Goal: Task Accomplishment & Management: Manage account settings

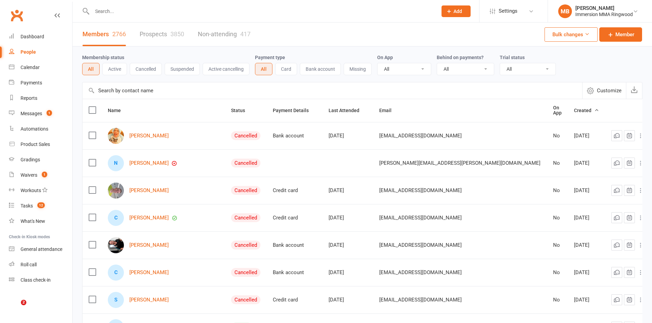
select select "100"
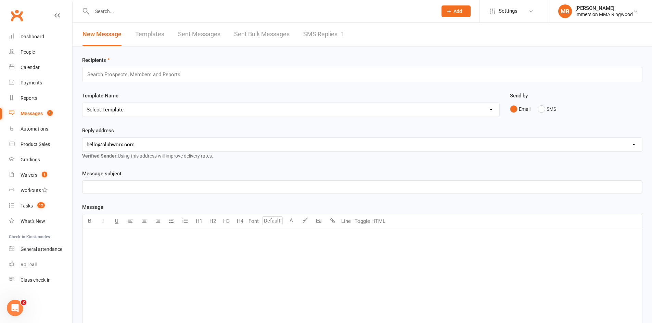
click at [300, 39] on div "New Message Templates Sent Messages Sent Bulk Messages SMS Replies 1" at bounding box center [214, 35] width 282 height 24
click at [339, 31] on link "SMS Replies 1" at bounding box center [323, 35] width 41 height 24
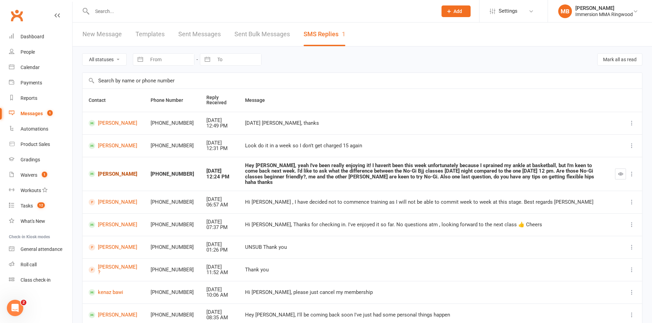
click at [113, 173] on link "[PERSON_NAME]" at bounding box center [114, 174] width 50 height 6
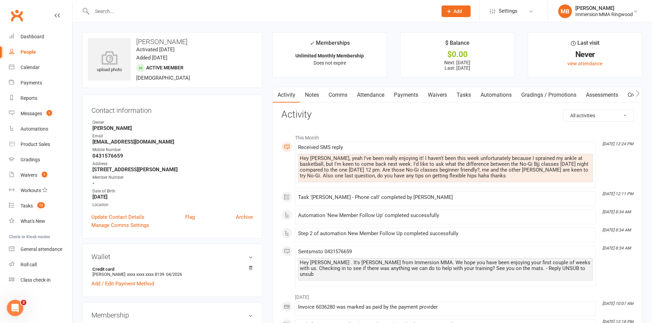
click at [312, 93] on link "Notes" at bounding box center [312, 95] width 24 height 16
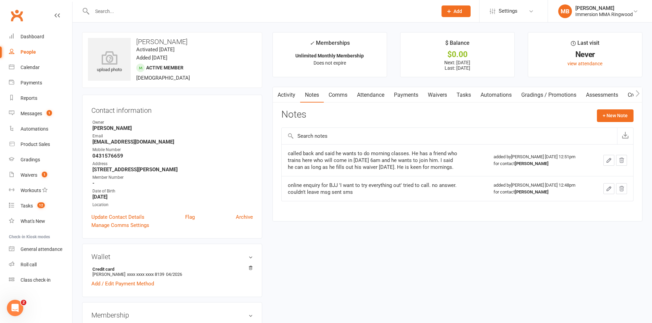
scroll to position [0, 1]
click at [294, 96] on link "Activity" at bounding box center [285, 95] width 27 height 16
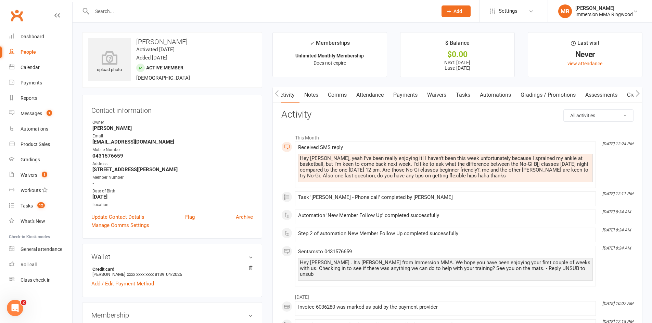
click at [307, 92] on link "Notes" at bounding box center [311, 95] width 24 height 16
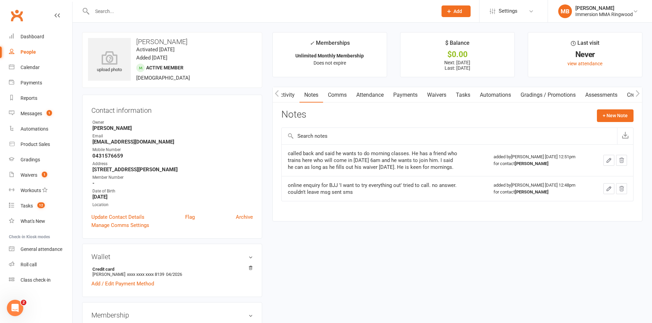
click at [344, 97] on link "Comms" at bounding box center [337, 95] width 28 height 16
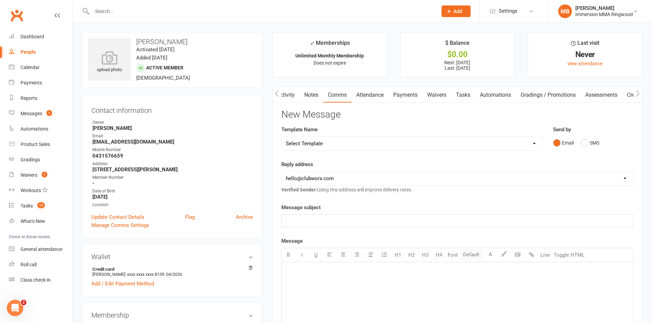
click at [346, 135] on div "Template Name Select Template [SMS] [PERSON_NAME] - Call back message [SMS] [PE…" at bounding box center [411, 138] width 261 height 25
click at [346, 139] on select "Select Template [SMS] [PERSON_NAME] - Call back message [SMS] Mark- Call back m…" at bounding box center [412, 144] width 261 height 14
select select "0"
click at [282, 137] on select "Select Template [SMS] [PERSON_NAME] - Call back message [SMS] Mark- Call back m…" at bounding box center [412, 144] width 261 height 14
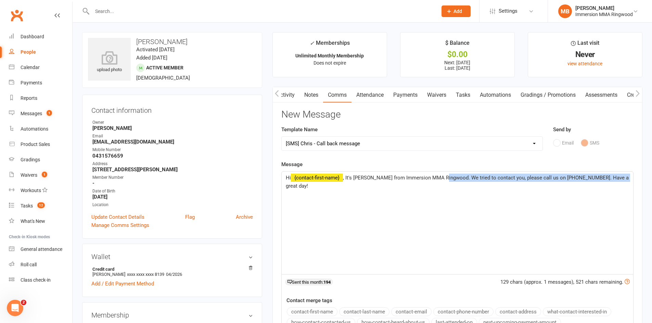
drag, startPoint x: 622, startPoint y: 180, endPoint x: 443, endPoint y: 204, distance: 180.5
click at [443, 205] on div "Hi ﻿ {contact-first-name} , It's [PERSON_NAME] from Immersion MMA Ringwood. We …" at bounding box center [457, 223] width 351 height 103
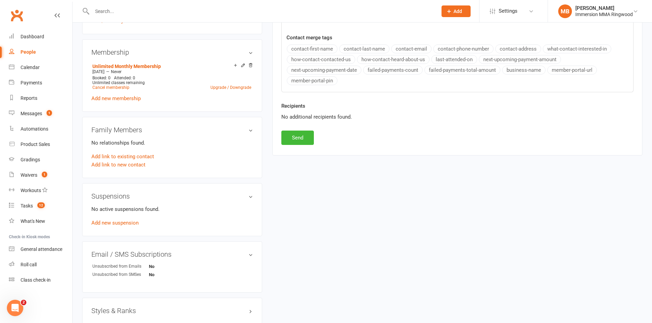
scroll to position [342, 0]
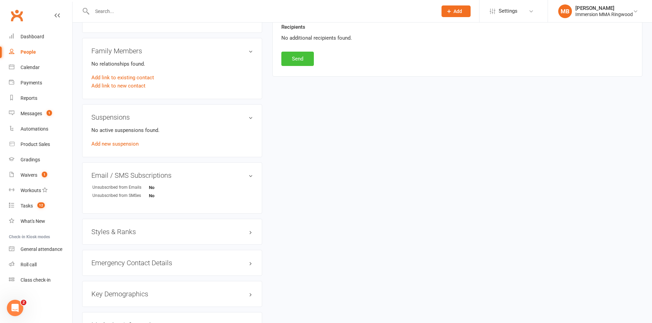
click at [304, 63] on button "Send" at bounding box center [297, 59] width 32 height 14
select select
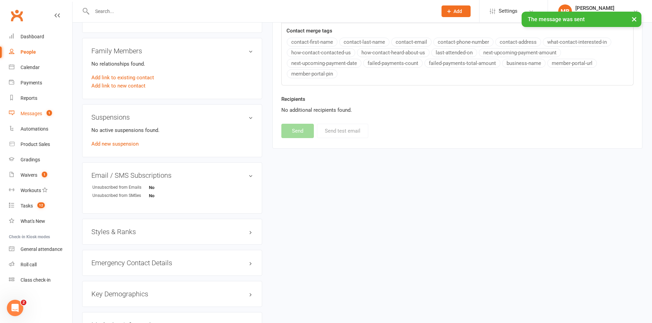
click at [46, 113] on count-badge "1" at bounding box center [47, 113] width 9 height 5
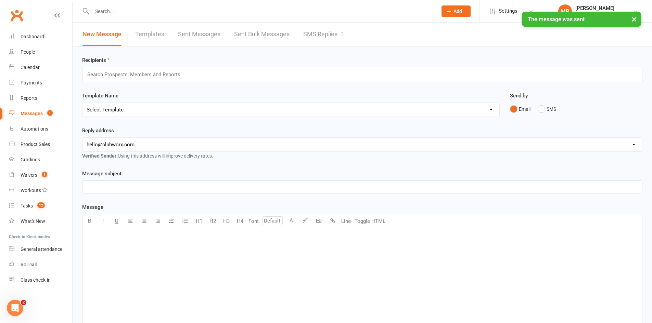
click at [313, 39] on link "SMS Replies 1" at bounding box center [323, 35] width 41 height 24
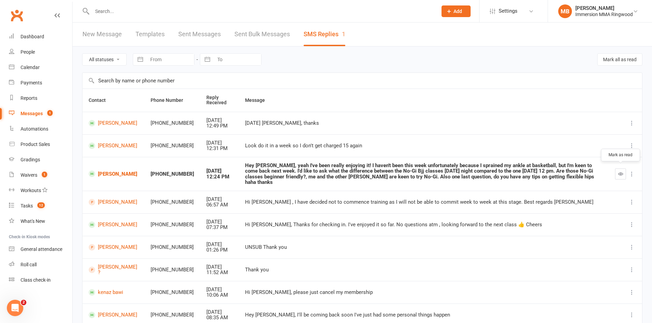
click at [625, 174] on button "button" at bounding box center [620, 174] width 11 height 11
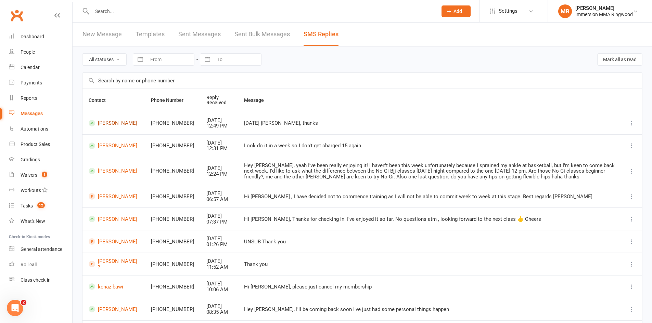
click at [116, 123] on link "[PERSON_NAME]" at bounding box center [114, 123] width 50 height 6
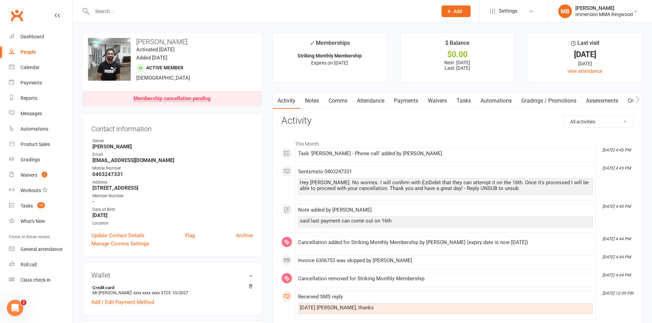
click at [318, 101] on link "Notes" at bounding box center [312, 101] width 24 height 16
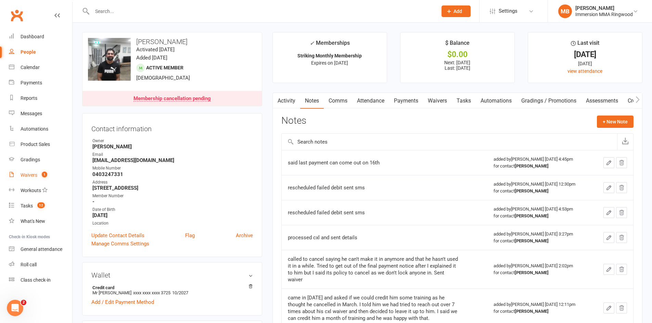
click at [36, 172] on link "Waivers 1" at bounding box center [40, 175] width 63 height 15
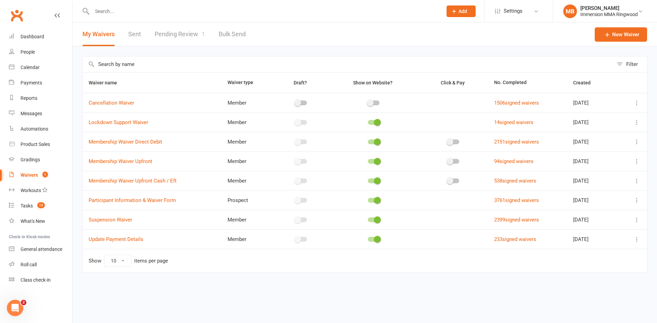
click at [163, 40] on link "Pending Review 1" at bounding box center [180, 35] width 50 height 24
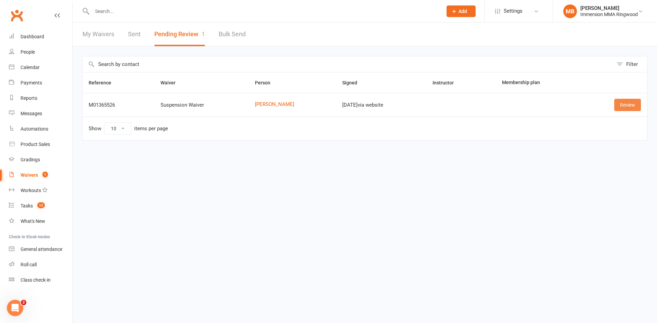
drag, startPoint x: 624, startPoint y: 106, endPoint x: 622, endPoint y: 109, distance: 3.5
click at [624, 106] on link "Review" at bounding box center [627, 105] width 27 height 12
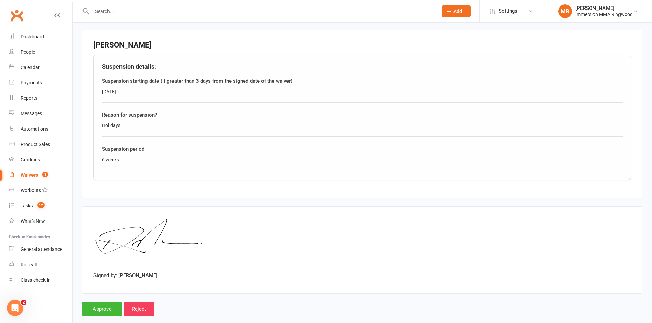
scroll to position [319, 0]
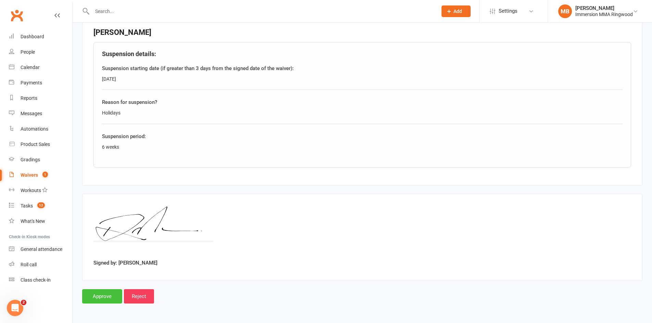
click at [100, 292] on input "Approve" at bounding box center [102, 296] width 40 height 14
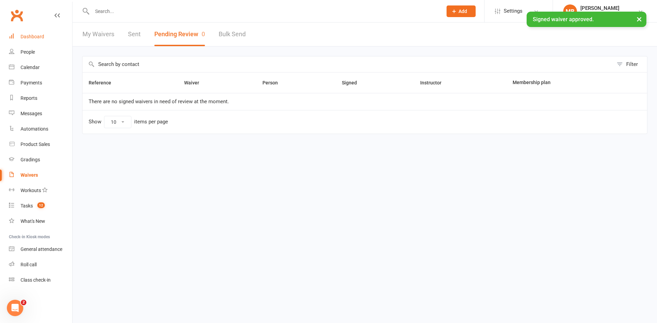
click at [14, 36] on link "Dashboard" at bounding box center [40, 36] width 63 height 15
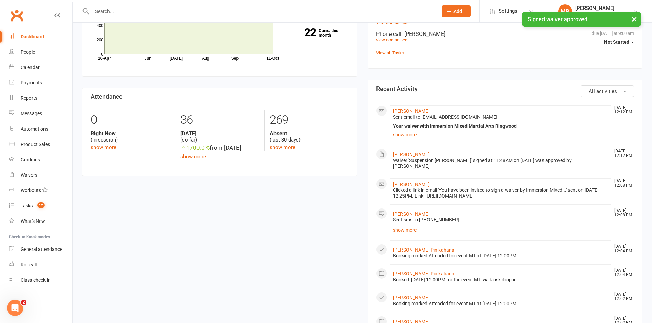
scroll to position [228, 0]
click at [410, 112] on link "[PERSON_NAME]" at bounding box center [411, 110] width 37 height 5
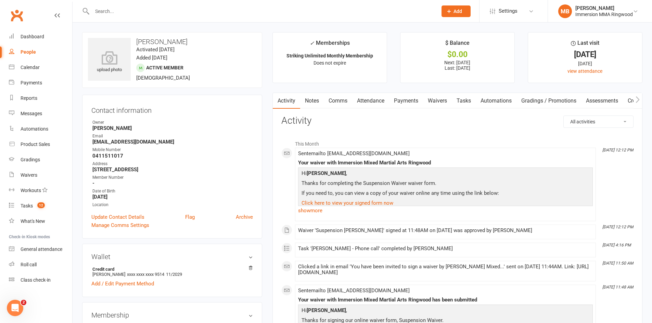
click at [401, 104] on link "Payments" at bounding box center [406, 101] width 34 height 16
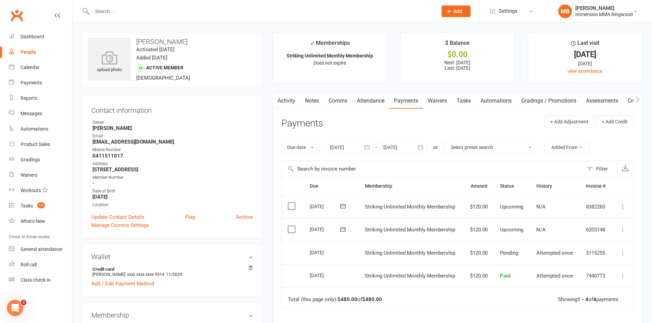
click at [431, 103] on link "Waivers" at bounding box center [437, 101] width 29 height 16
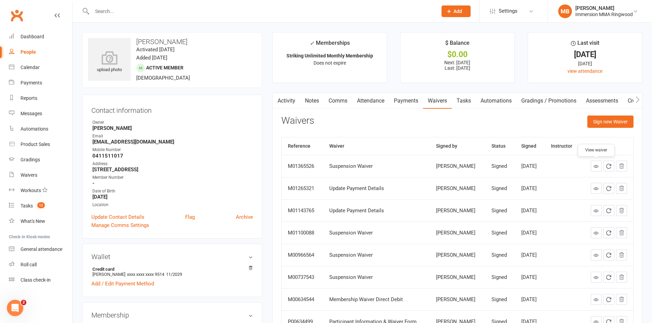
click at [592, 167] on link at bounding box center [595, 166] width 11 height 11
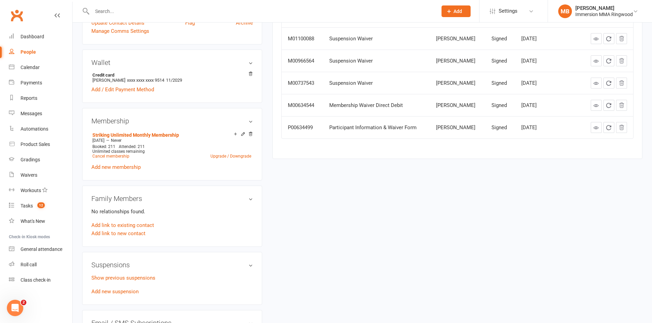
scroll to position [228, 0]
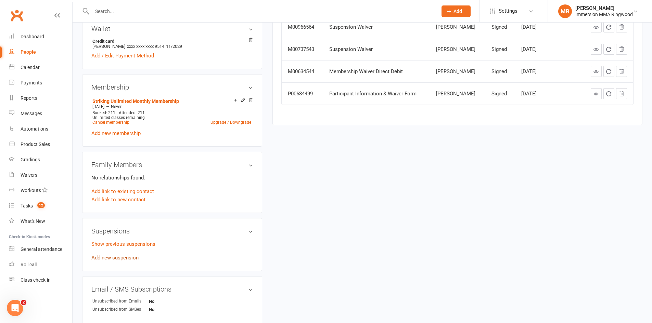
click at [116, 257] on link "Add new suspension" at bounding box center [114, 258] width 47 height 6
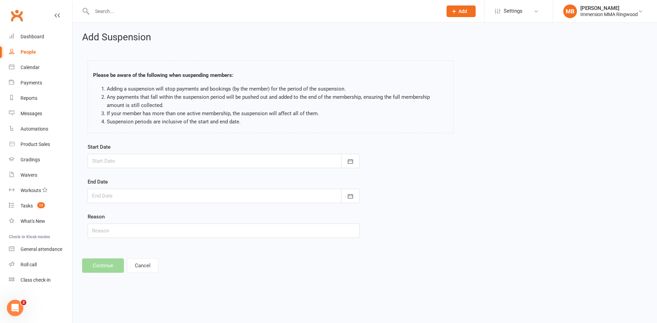
click at [162, 163] on div at bounding box center [224, 161] width 272 height 14
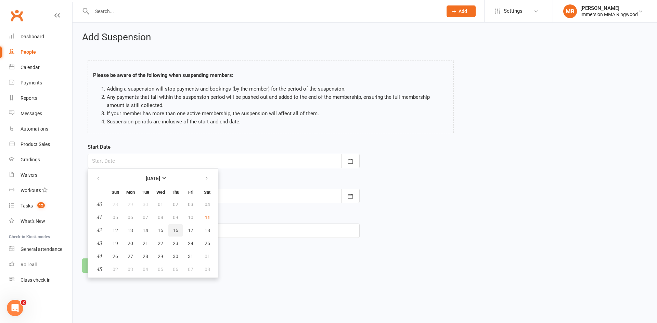
click at [176, 234] on button "16" at bounding box center [175, 230] width 14 height 12
type input "[DATE]"
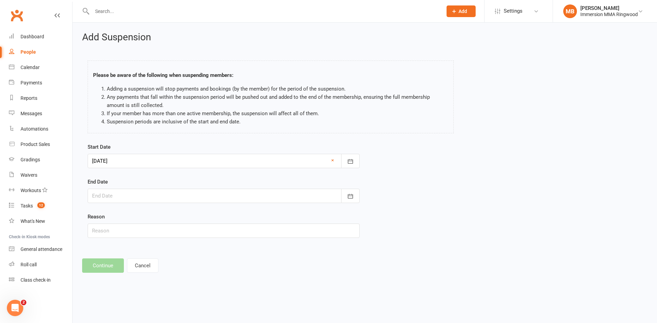
click at [172, 187] on div "End Date [DATE] Sun Mon Tue Wed Thu Fri Sat 40 28 29 30 01 02 03 04 41 05 06 07…" at bounding box center [224, 190] width 272 height 25
click at [170, 191] on div at bounding box center [224, 196] width 272 height 14
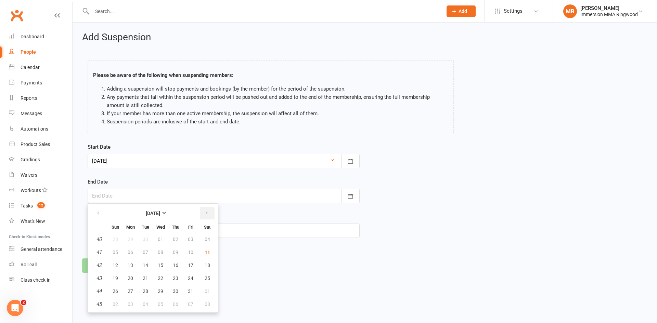
click at [208, 214] on icon "button" at bounding box center [206, 213] width 5 height 5
click at [181, 294] on button "27" at bounding box center [175, 291] width 14 height 12
type input "[DATE]"
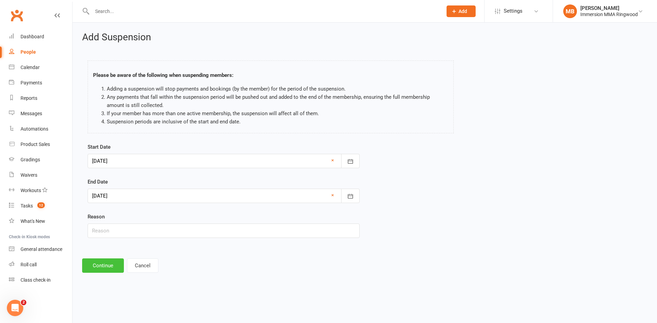
click at [109, 269] on button "Continue" at bounding box center [103, 266] width 42 height 14
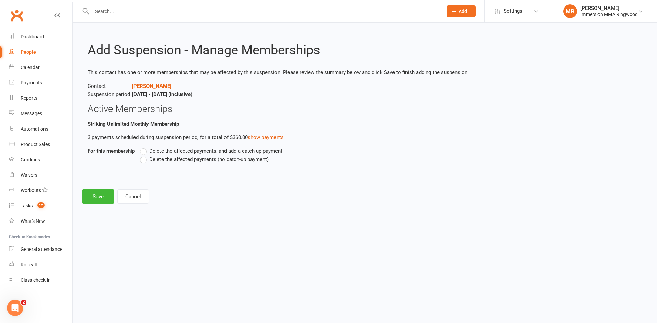
click at [144, 158] on label "Delete the affected payments (no catch-up payment)" at bounding box center [204, 159] width 129 height 8
click at [144, 155] on input "Delete the affected payments (no catch-up payment)" at bounding box center [142, 155] width 4 height 0
click at [98, 200] on button "Save" at bounding box center [98, 196] width 32 height 14
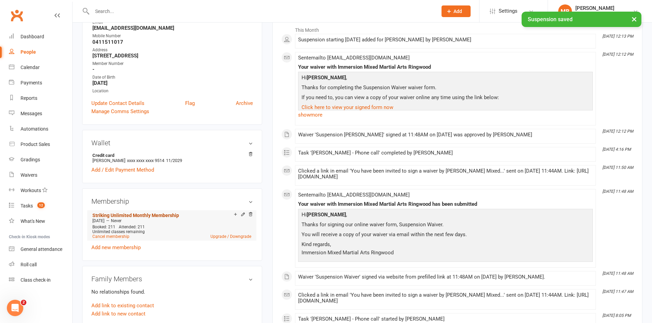
scroll to position [228, 0]
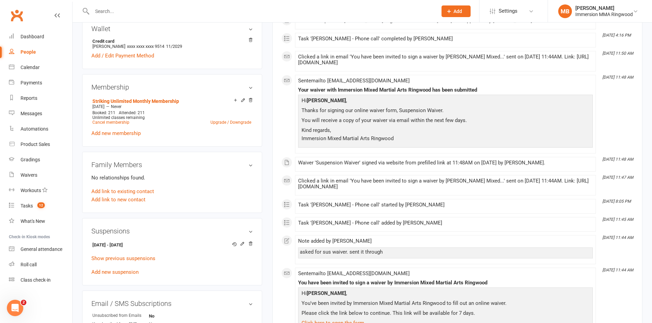
drag, startPoint x: 153, startPoint y: 247, endPoint x: 86, endPoint y: 247, distance: 66.7
click at [86, 247] on div "Suspensions [DATE] - [DATE] Show previous suspensions Add new suspension" at bounding box center [172, 252] width 180 height 68
copy strong "[DATE] - [DATE]"
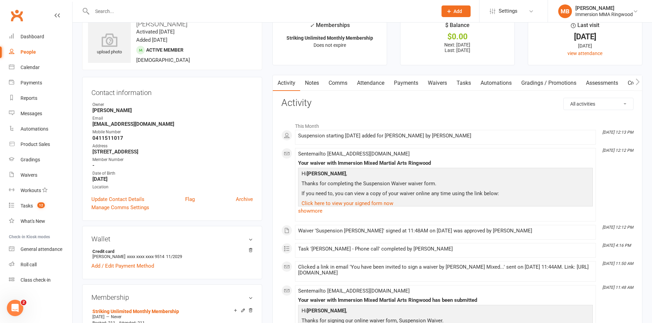
scroll to position [0, 0]
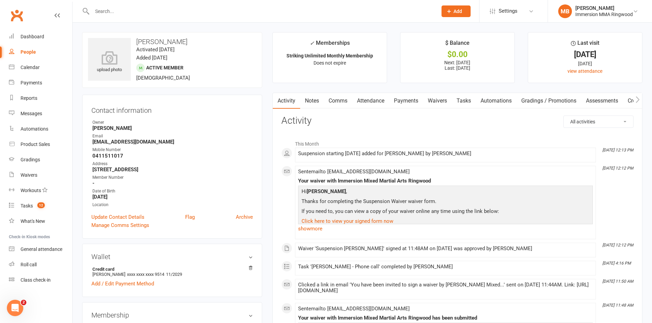
drag, startPoint x: 321, startPoint y: 104, endPoint x: 336, endPoint y: 115, distance: 18.3
click at [322, 104] on link "Notes" at bounding box center [312, 101] width 24 height 16
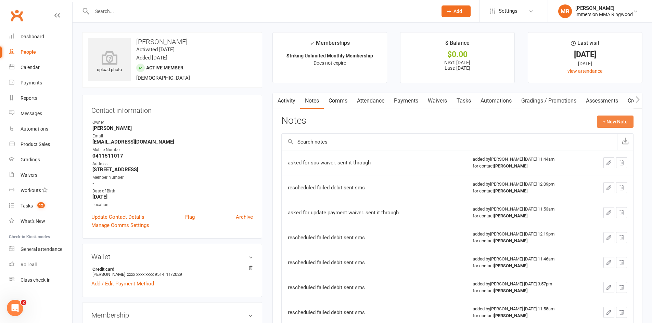
click at [620, 120] on button "+ New Note" at bounding box center [615, 122] width 37 height 12
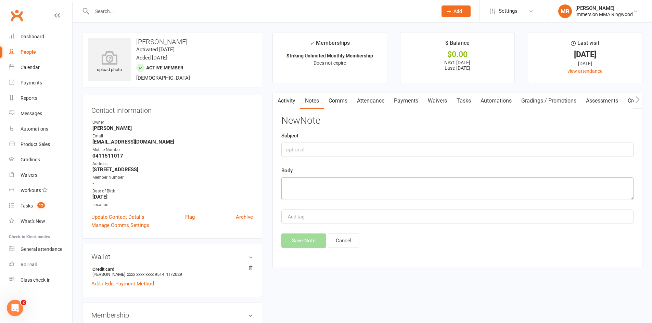
click at [479, 192] on textarea at bounding box center [457, 189] width 352 height 23
paste textarea "[DATE] - [DATE]"
click at [308, 185] on textarea "suspende from [DATE] - [DATE]" at bounding box center [457, 189] width 352 height 23
type textarea "suspended from [DATE] - [DATE]"
click at [313, 236] on button "Save Note" at bounding box center [303, 241] width 45 height 14
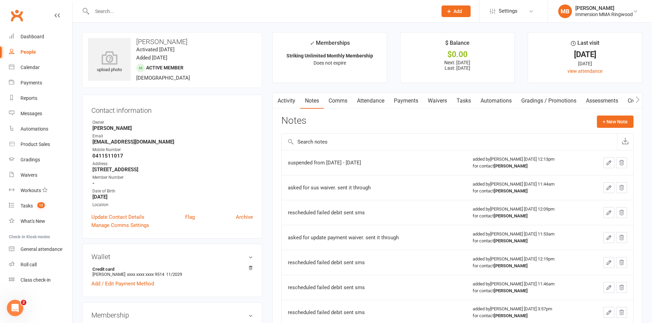
click at [342, 104] on link "Comms" at bounding box center [338, 101] width 28 height 16
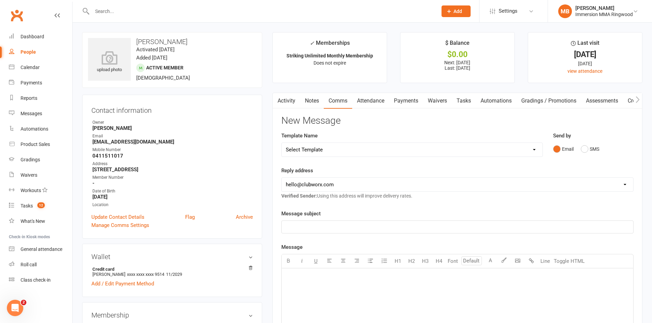
drag, startPoint x: 351, startPoint y: 140, endPoint x: 352, endPoint y: 146, distance: 6.2
click at [351, 144] on div "Template Name Select Template [SMS] [PERSON_NAME] - Call back message [SMS] [PE…" at bounding box center [411, 144] width 261 height 25
drag, startPoint x: 352, startPoint y: 146, endPoint x: 349, endPoint y: 147, distance: 3.4
click at [351, 146] on select "Select Template [SMS] [PERSON_NAME] - Call back message [SMS] Mark- Call back m…" at bounding box center [412, 150] width 261 height 14
click at [282, 143] on select "Select Template [SMS] [PERSON_NAME] - Call back message [SMS] Mark- Call back m…" at bounding box center [412, 150] width 261 height 14
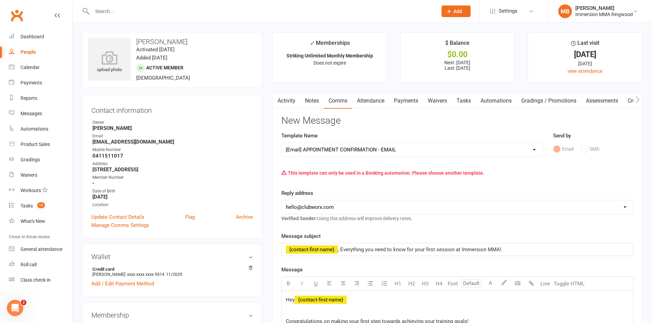
drag, startPoint x: 374, startPoint y: 140, endPoint x: 371, endPoint y: 146, distance: 6.6
click at [374, 141] on div "Template Name Select Template [SMS] [PERSON_NAME] - Call back message [SMS] [PE…" at bounding box center [411, 144] width 261 height 25
click at [371, 146] on select "Select Template [SMS] [PERSON_NAME] - Call back message [SMS] Mark- Call back m…" at bounding box center [412, 150] width 261 height 14
select select "19"
click at [282, 143] on select "Select Template [SMS] [PERSON_NAME] - Call back message [SMS] Mark- Call back m…" at bounding box center [412, 150] width 261 height 14
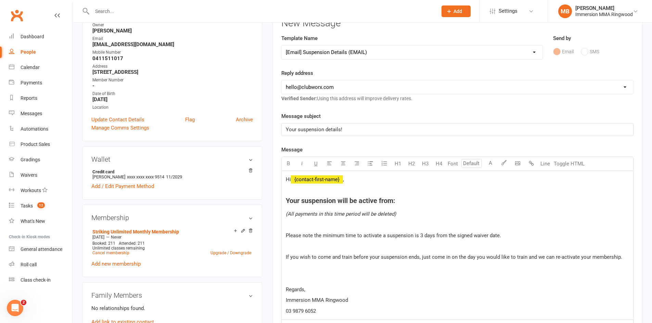
scroll to position [114, 0]
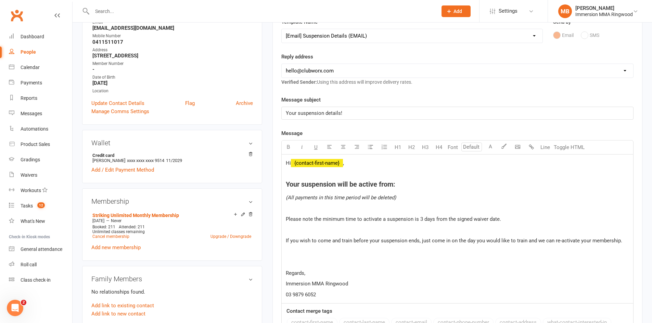
click at [397, 185] on h4 "Your suspension will be active from:" at bounding box center [457, 185] width 343 height 8
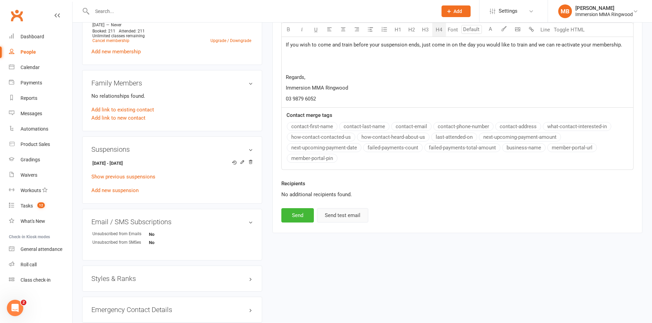
scroll to position [342, 0]
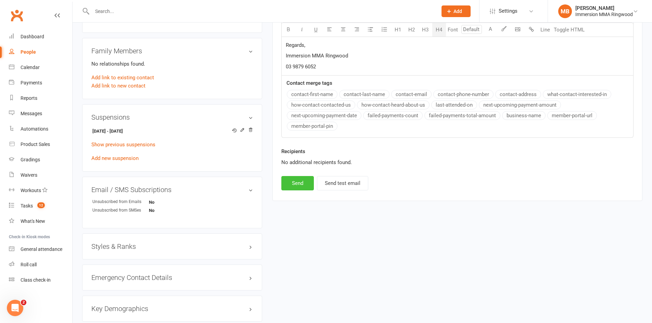
click at [286, 176] on div "Recipients No additional recipients found." at bounding box center [457, 161] width 362 height 29
click at [288, 178] on button "Send" at bounding box center [297, 183] width 32 height 14
select select
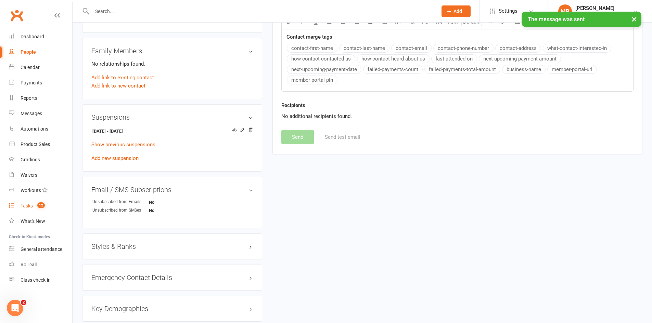
click at [40, 204] on span "12" at bounding box center [41, 205] width 8 height 6
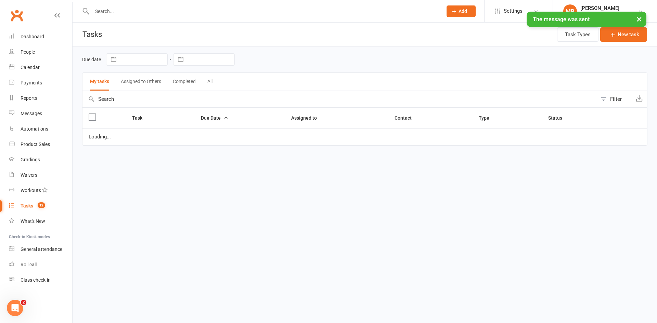
select select "started"
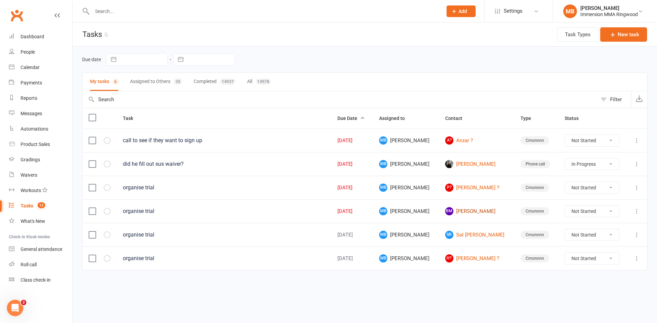
click at [460, 214] on link "[PERSON_NAME] [PERSON_NAME]" at bounding box center [476, 211] width 63 height 8
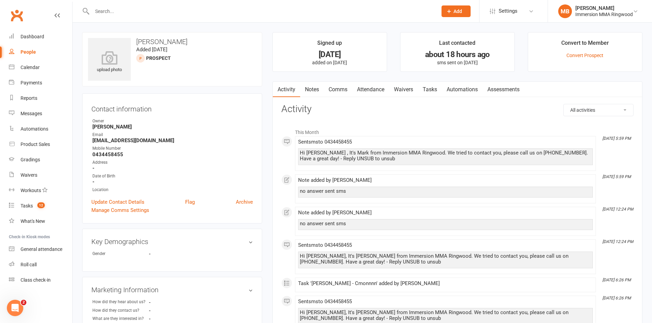
click at [320, 91] on link "Notes" at bounding box center [312, 90] width 24 height 16
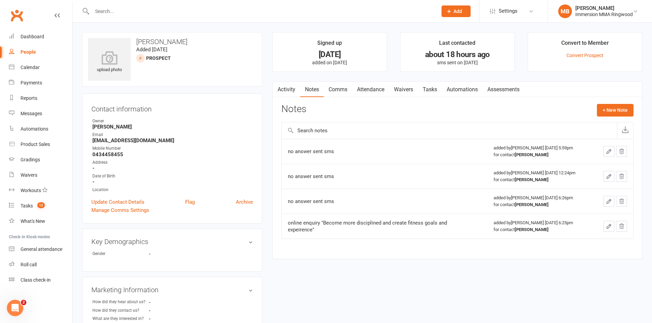
click at [292, 93] on link "Activity" at bounding box center [286, 90] width 27 height 16
